Goal: Find specific page/section: Find specific page/section

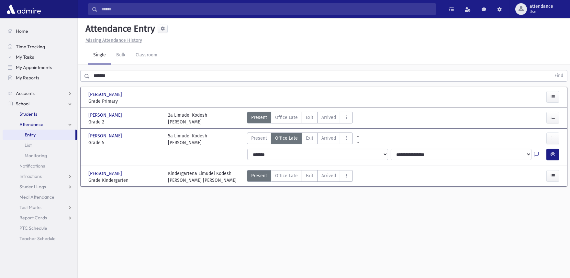
click at [38, 116] on link "Students" at bounding box center [40, 114] width 75 height 10
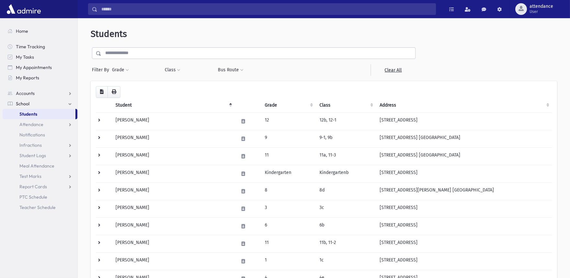
click at [119, 50] on input "text" at bounding box center [258, 53] width 314 height 12
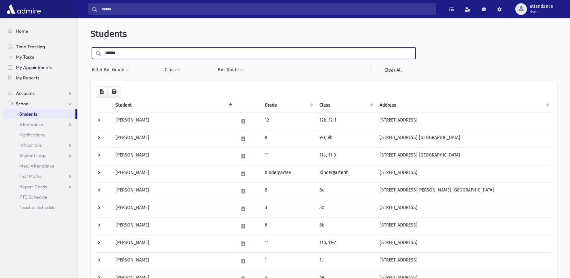
type input "******"
click at [91, 47] on input "submit" at bounding box center [100, 51] width 18 height 9
